Goal: Navigation & Orientation: Find specific page/section

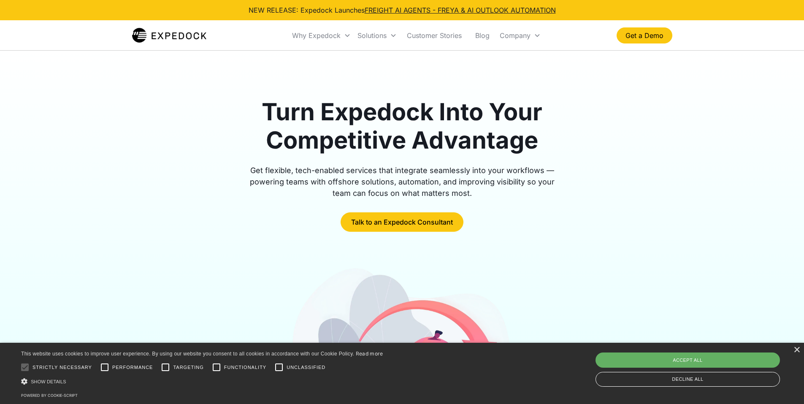
click at [659, 362] on div "Accept all" at bounding box center [688, 359] width 184 height 15
checkbox input "true"
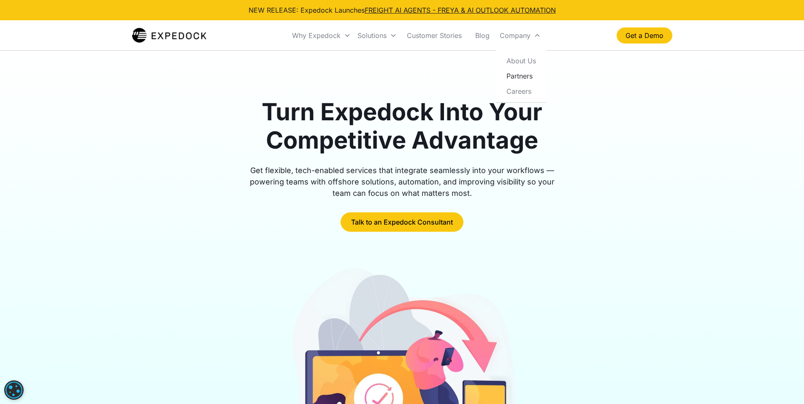
click at [525, 73] on link "Partners" at bounding box center [521, 75] width 43 height 15
